Goal: Find specific page/section: Find specific page/section

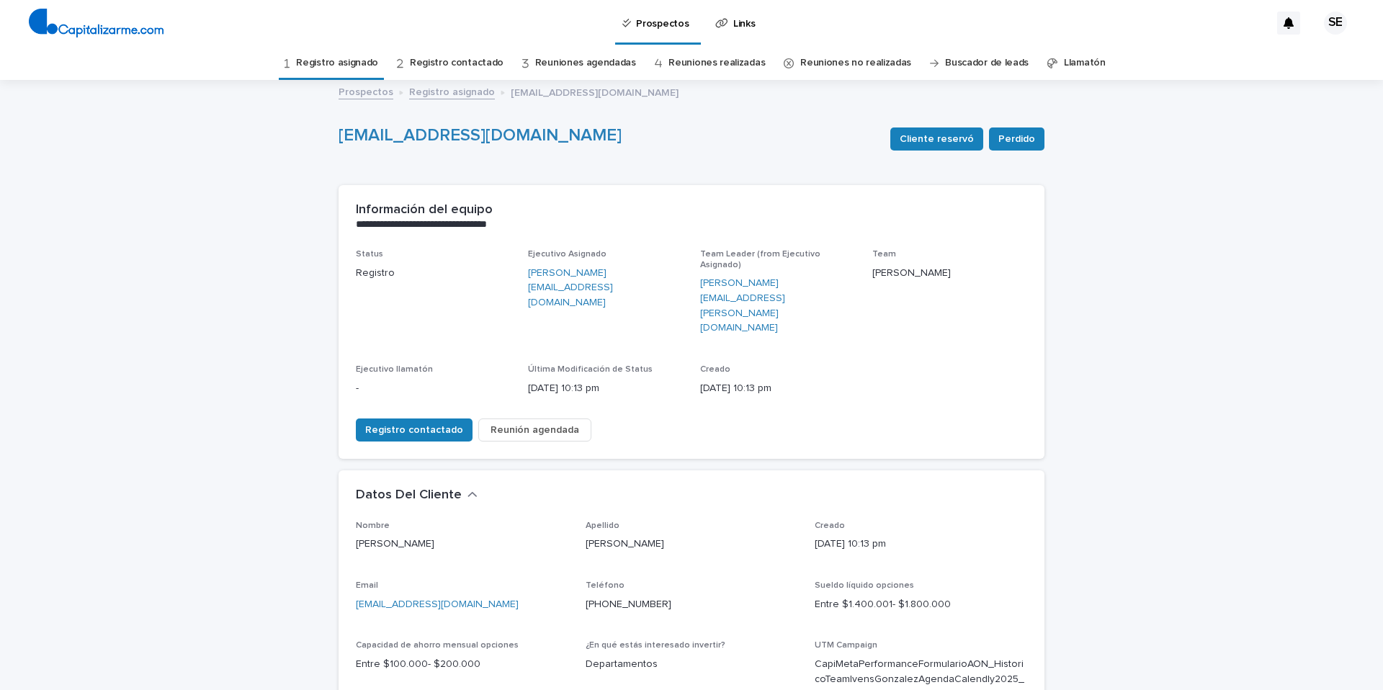
click at [361, 57] on link "Registro asignado" at bounding box center [337, 63] width 82 height 34
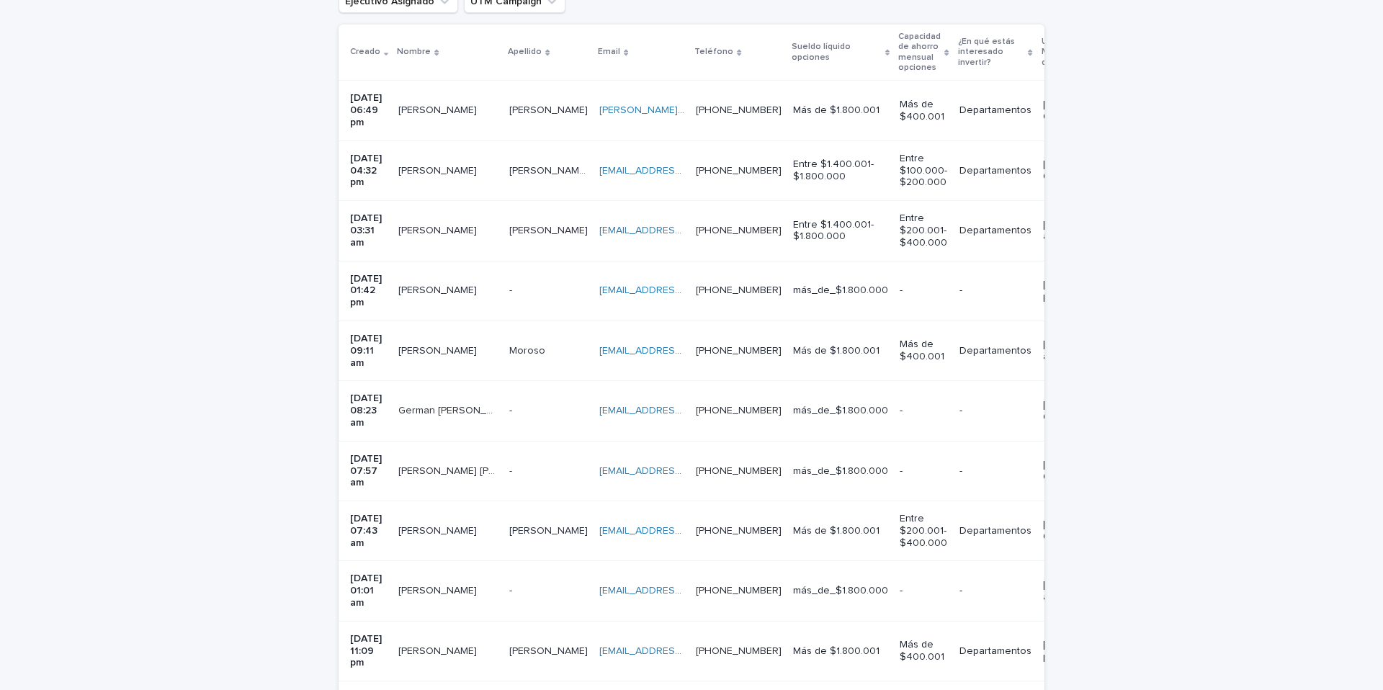
scroll to position [329, 0]
